Goal: Information Seeking & Learning: Learn about a topic

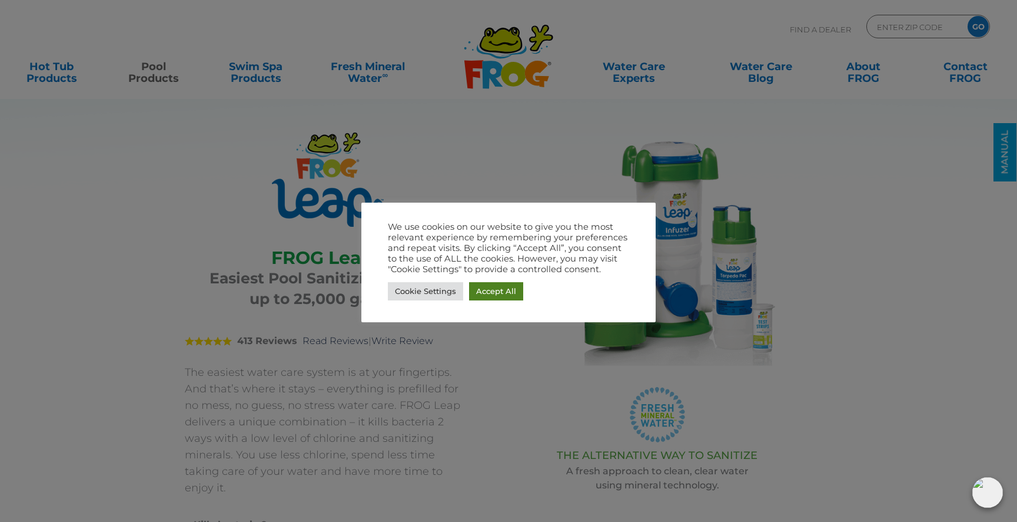
click at [494, 292] on link "Accept All" at bounding box center [496, 291] width 54 height 18
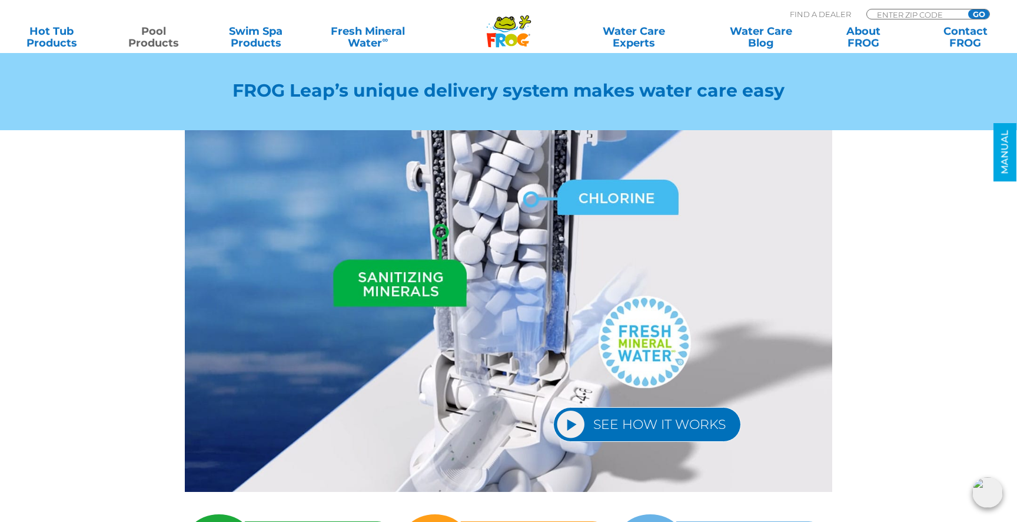
scroll to position [1482, 0]
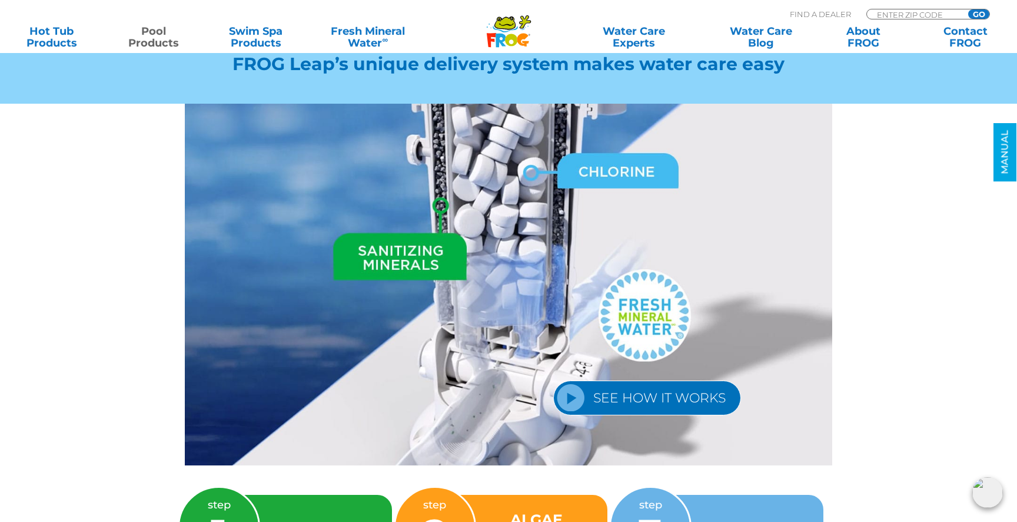
click at [562, 380] on link "SEE HOW IT WORKS" at bounding box center [647, 397] width 188 height 35
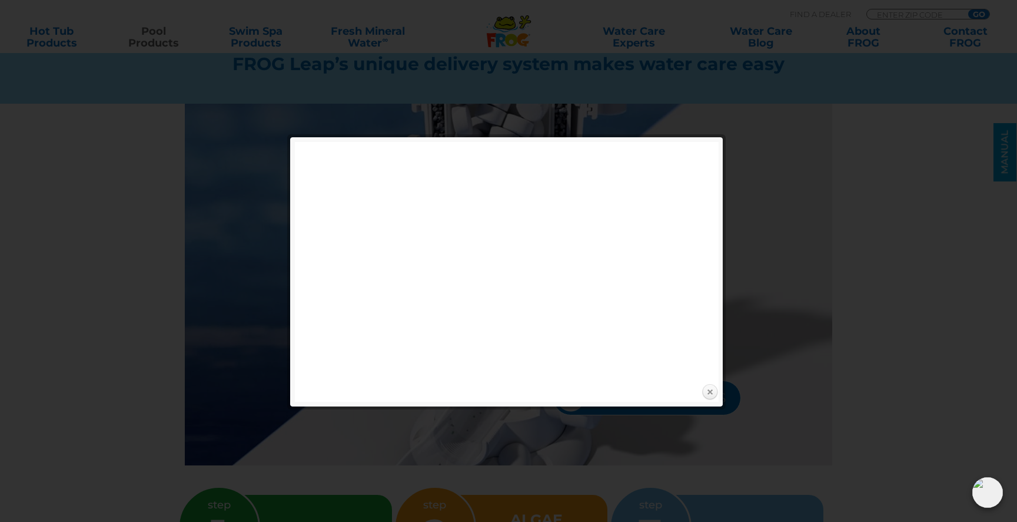
click at [708, 390] on link "Close" at bounding box center [710, 392] width 18 height 18
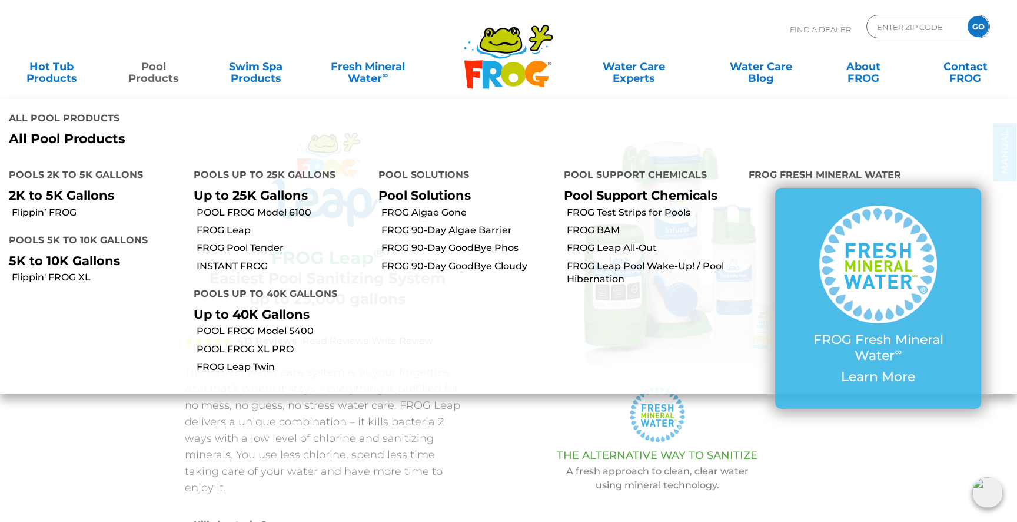
click at [154, 68] on link "Pool Products" at bounding box center [153, 67] width 79 height 24
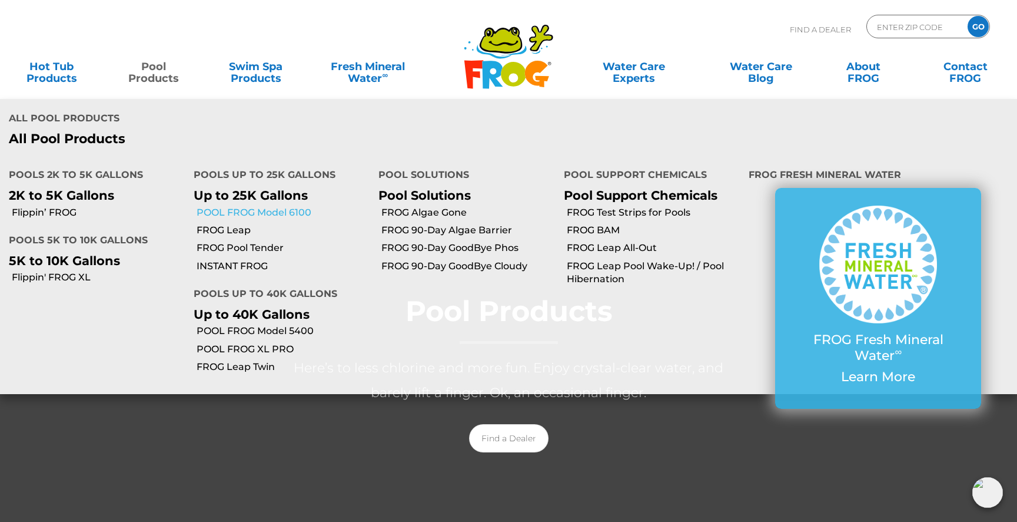
click at [228, 206] on link "POOL FROG Model 6100" at bounding box center [283, 212] width 173 height 13
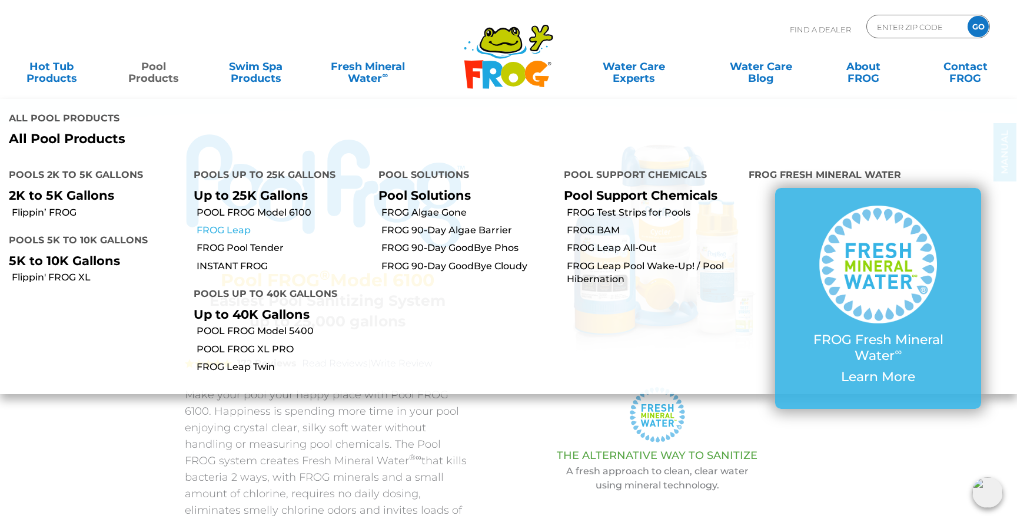
click at [233, 224] on link "FROG Leap" at bounding box center [283, 230] width 173 height 13
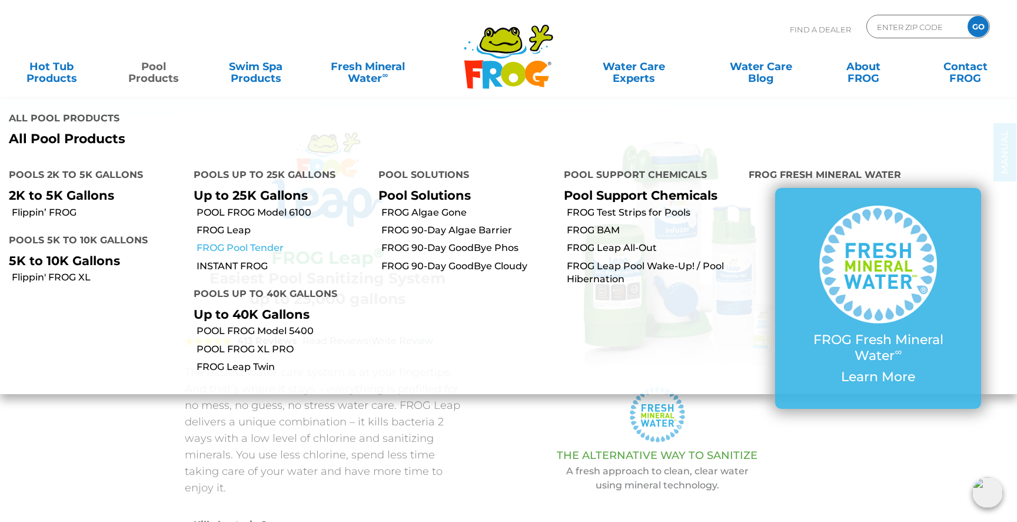
click at [215, 241] on link "FROG Pool Tender" at bounding box center [283, 247] width 173 height 13
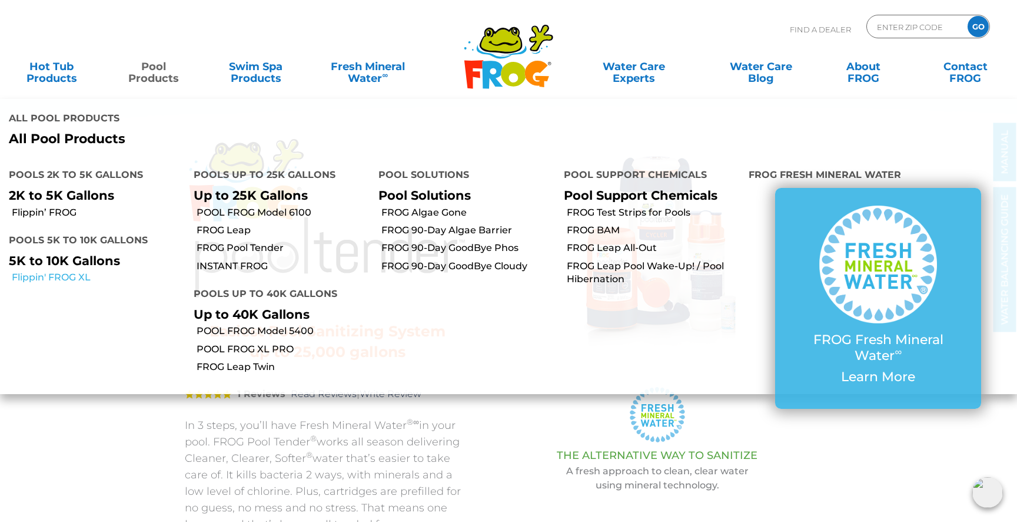
click at [59, 271] on link "Flippin' FROG XL" at bounding box center [98, 277] width 173 height 13
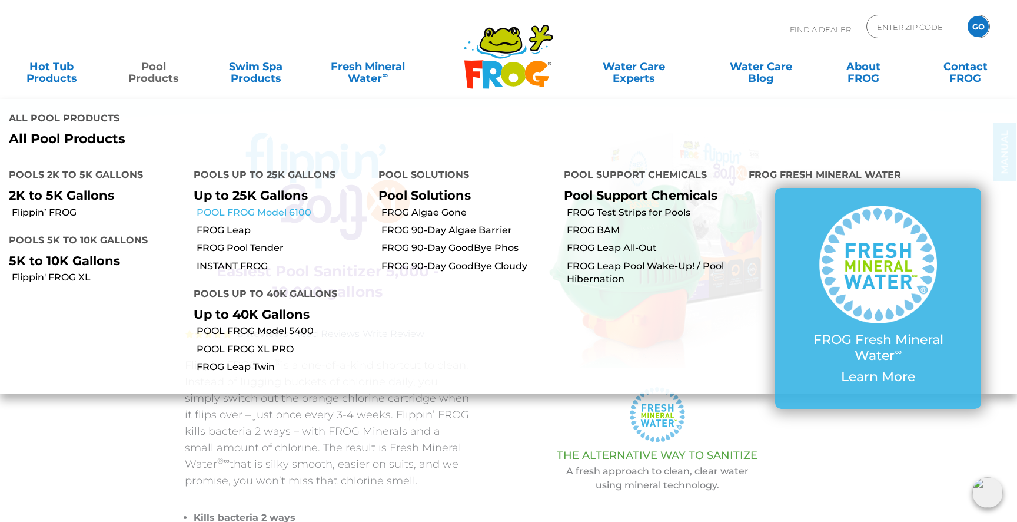
click at [218, 206] on link "POOL FROG Model 6100" at bounding box center [283, 212] width 173 height 13
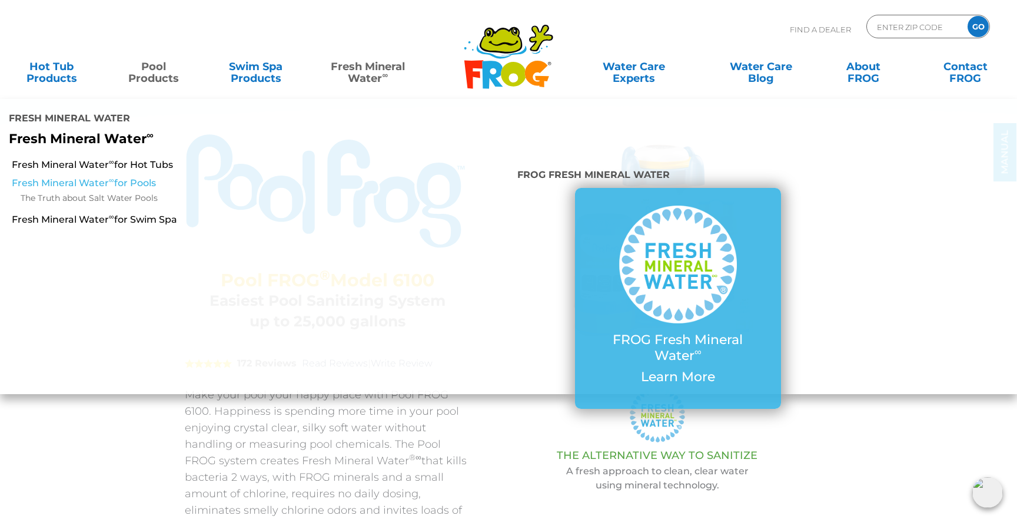
click at [50, 177] on link "Fresh Mineral Water ∞ for Pools" at bounding box center [175, 183] width 327 height 13
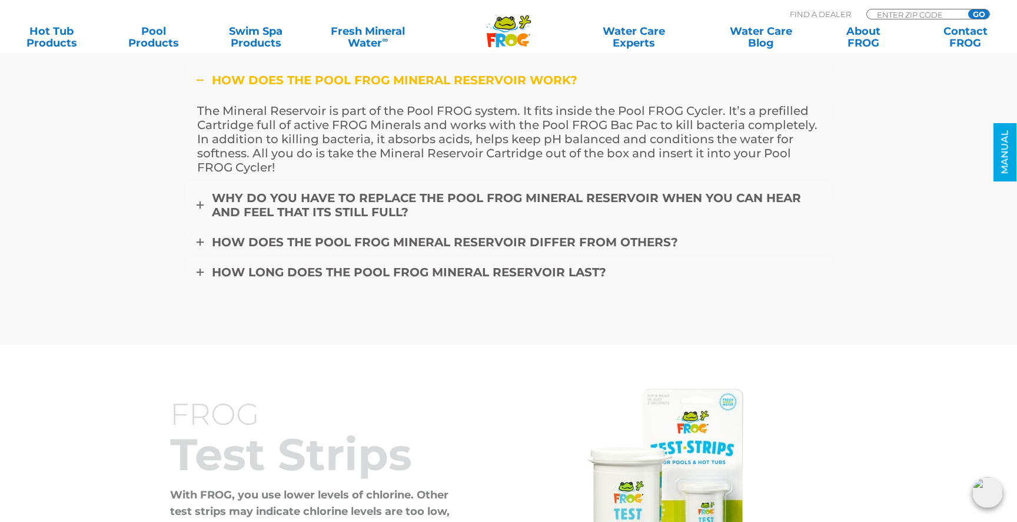
scroll to position [3349, 0]
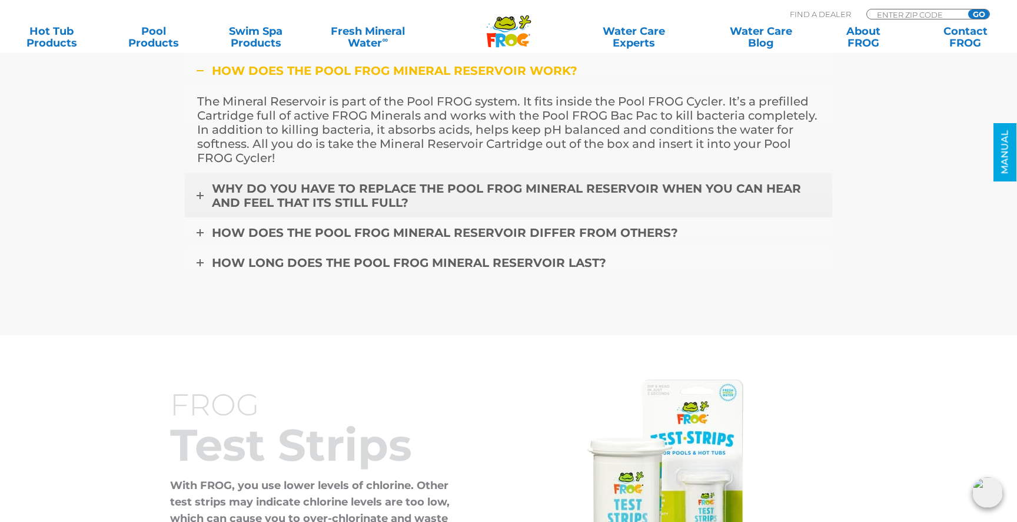
click at [200, 196] on icon at bounding box center [200, 195] width 7 height 7
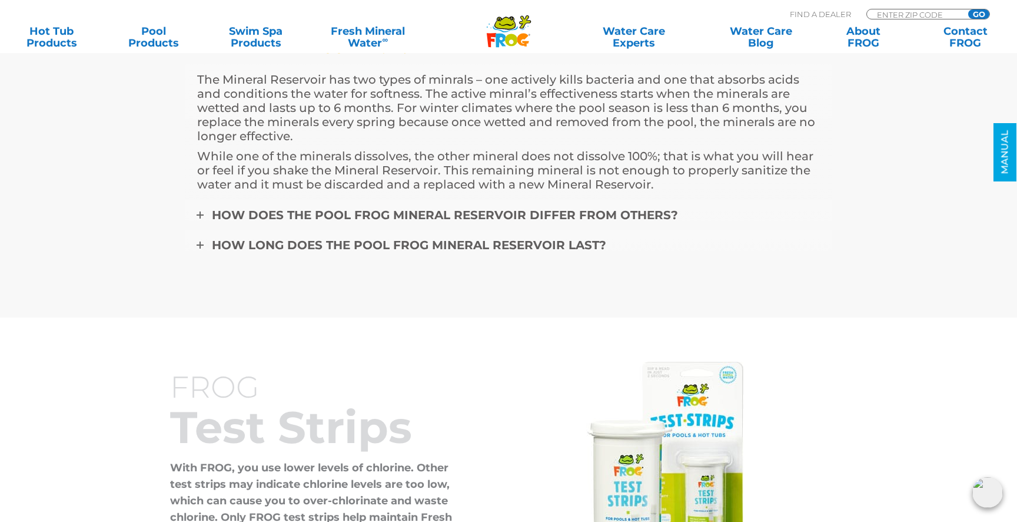
scroll to position [3419, 0]
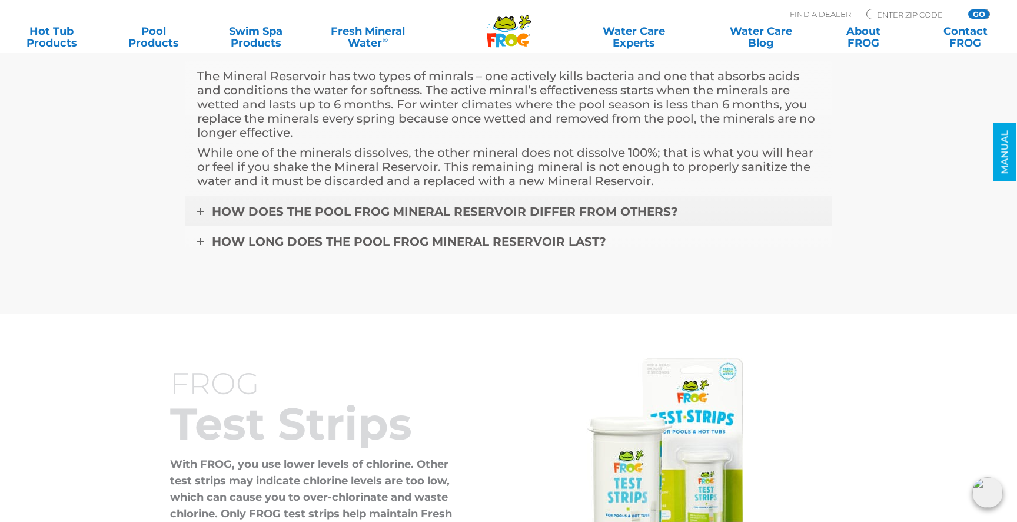
click at [320, 210] on span "HOW DOES THE POOL FROG MINERAL RESERVOIR DIFFER FROM OTHERS?" at bounding box center [445, 211] width 466 height 14
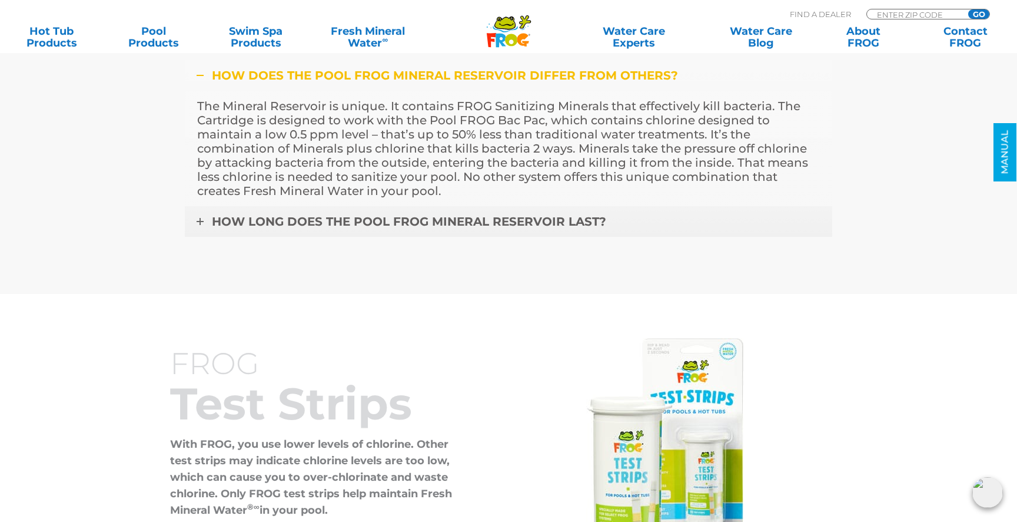
click at [251, 223] on span "HOW LONG DOES THE POOL FROG MINERAL RESERVOIR LAST?" at bounding box center [409, 221] width 394 height 14
